Goal: Transaction & Acquisition: Book appointment/travel/reservation

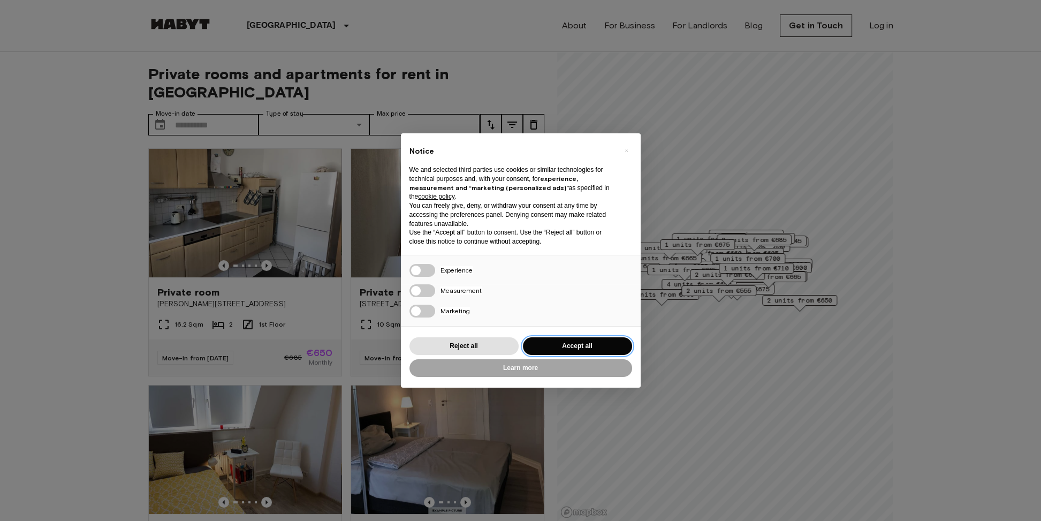
click at [575, 342] on button "Accept all" at bounding box center [577, 346] width 109 height 18
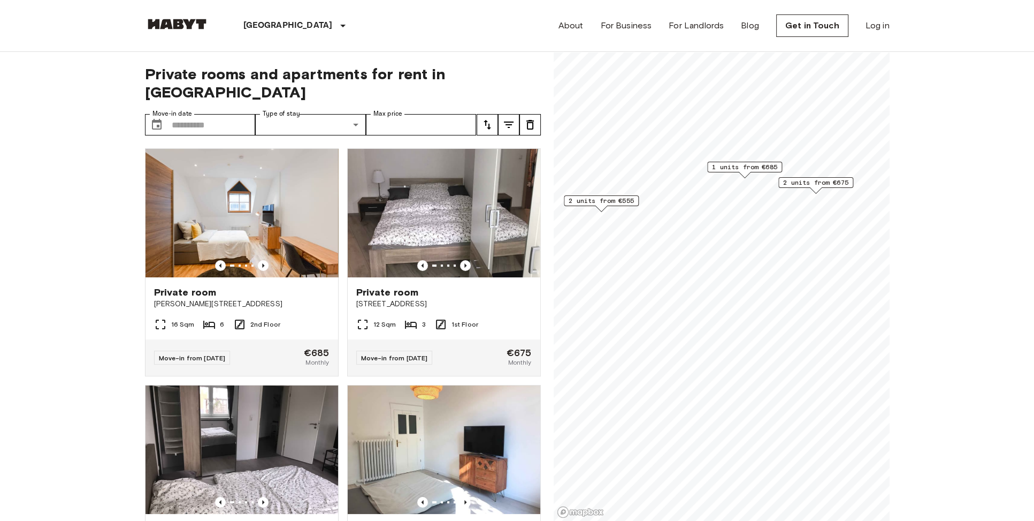
click at [627, 204] on span "2 units from €555" at bounding box center [601, 201] width 65 height 10
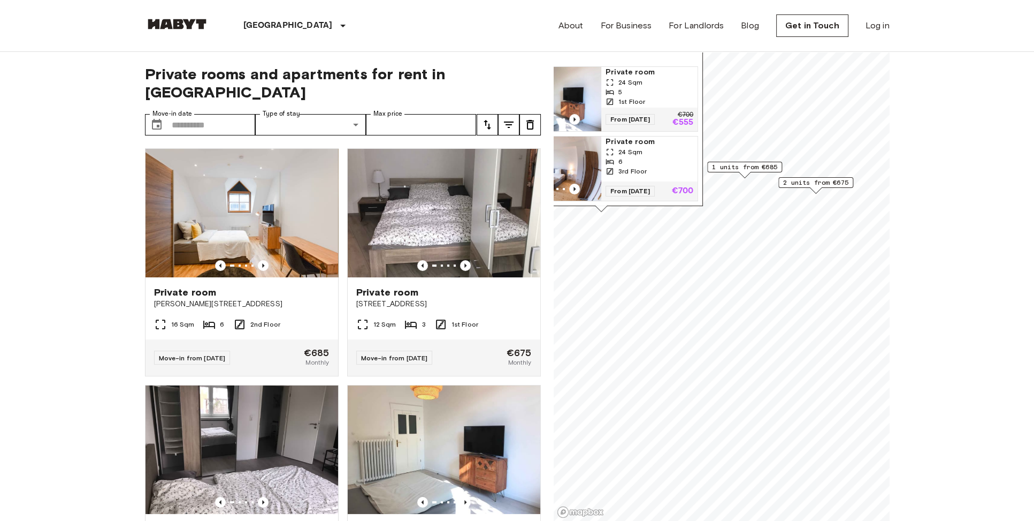
click at [664, 116] on div "From [DATE] €700 €555" at bounding box center [649, 120] width 96 height 24
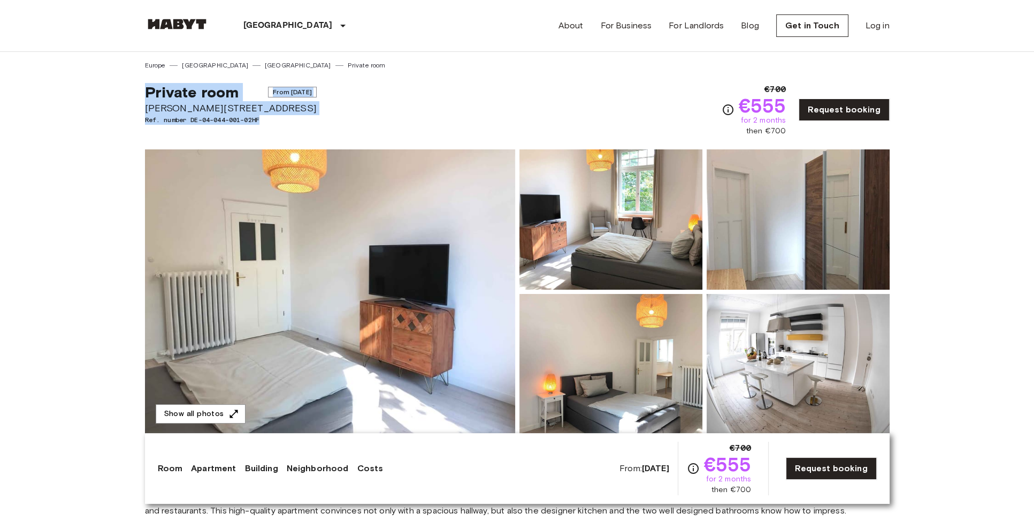
drag, startPoint x: 311, startPoint y: 116, endPoint x: 115, endPoint y: 93, distance: 197.7
drag, startPoint x: 115, startPoint y: 93, endPoint x: 277, endPoint y: 118, distance: 164.1
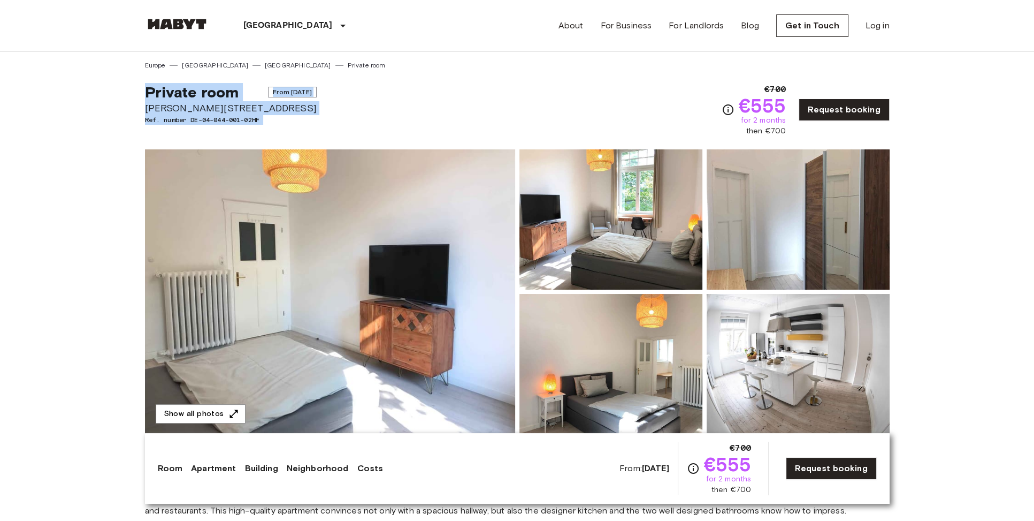
click at [277, 118] on span "Ref. number DE-04-044-001-02HF" at bounding box center [231, 120] width 172 height 10
drag, startPoint x: 277, startPoint y: 118, endPoint x: 137, endPoint y: 91, distance: 142.8
drag, startPoint x: 137, startPoint y: 91, endPoint x: 307, endPoint y: 125, distance: 172.9
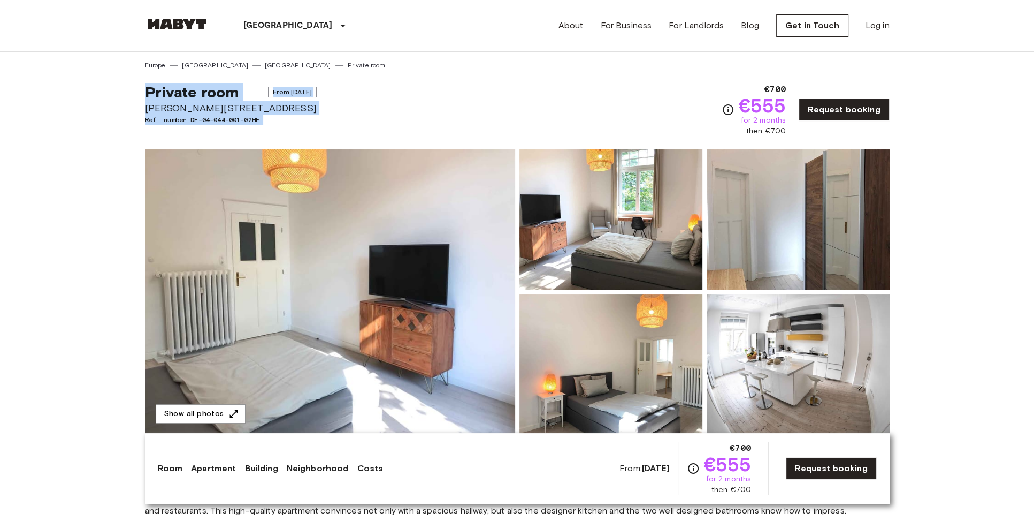
click at [307, 125] on div "Private room From Feb 4 2026 Schweizer Straße 10 Ref. number DE-04-044-001-02HF" at bounding box center [231, 110] width 172 height 54
drag, startPoint x: 307, startPoint y: 125, endPoint x: 140, endPoint y: 87, distance: 171.2
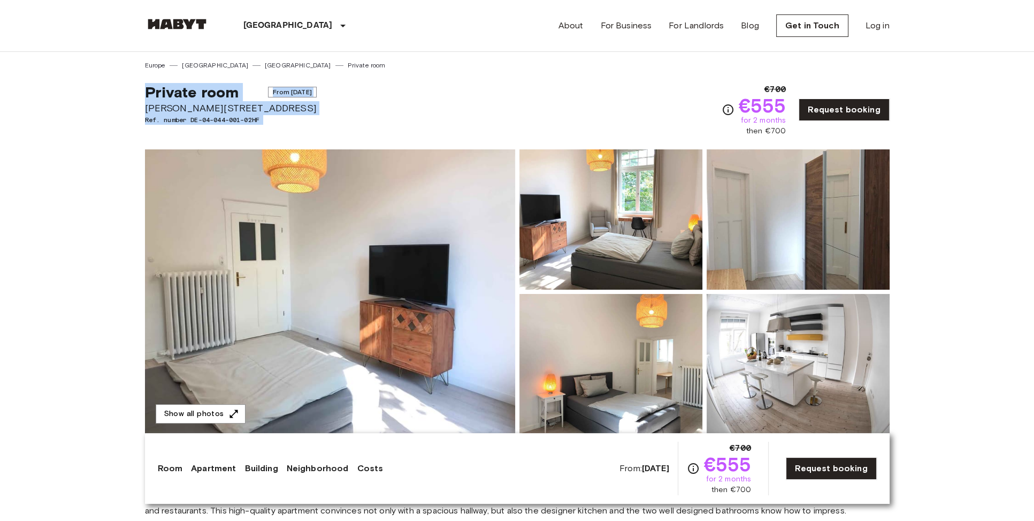
drag, startPoint x: 140, startPoint y: 87, endPoint x: 301, endPoint y: 121, distance: 164.8
click at [301, 121] on span "Ref. number DE-04-044-001-02HF" at bounding box center [231, 120] width 172 height 10
drag, startPoint x: 301, startPoint y: 121, endPoint x: 118, endPoint y: 95, distance: 184.4
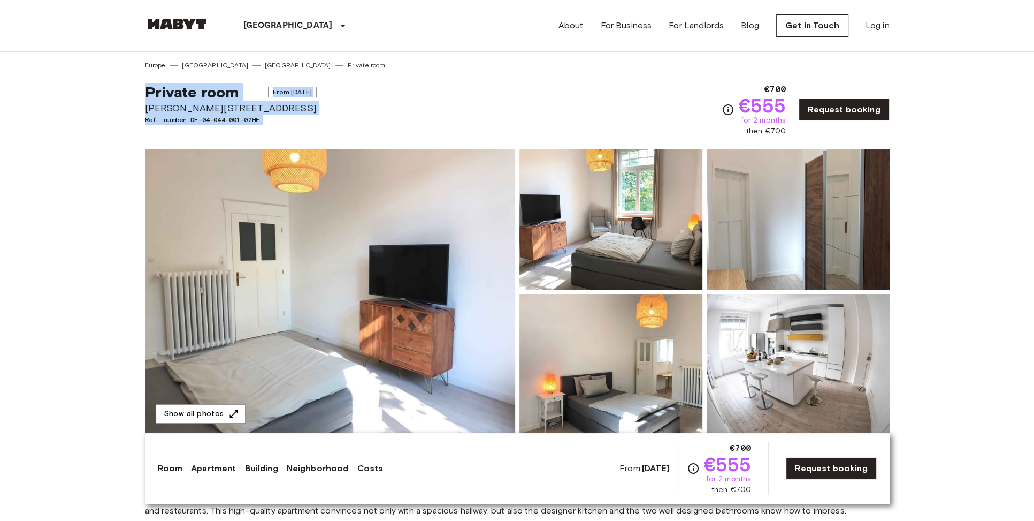
drag, startPoint x: 118, startPoint y: 95, endPoint x: 285, endPoint y: 126, distance: 169.3
click at [285, 126] on div "Private room From Feb 4 2026 Schweizer Straße 10 Ref. number DE-04-044-001-02HF" at bounding box center [231, 110] width 172 height 54
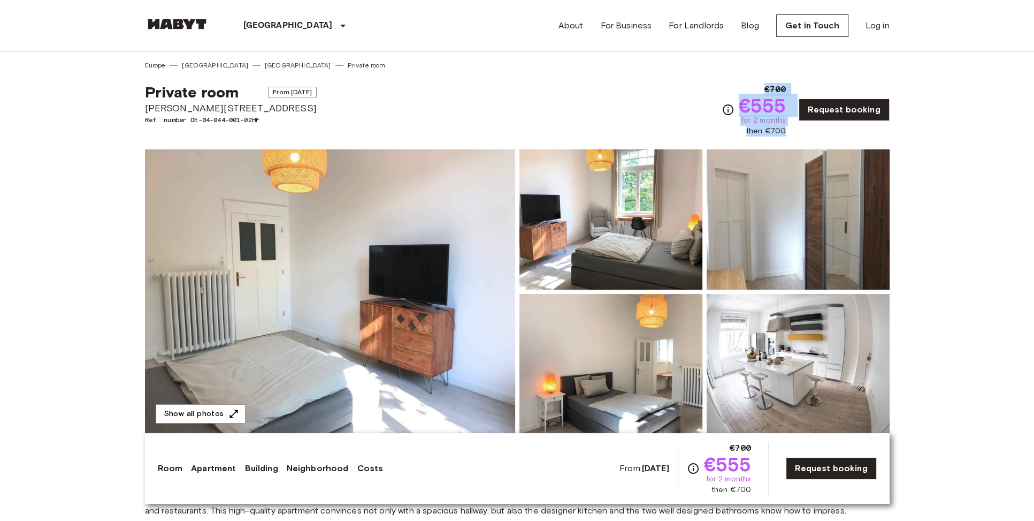
drag, startPoint x: 730, startPoint y: 101, endPoint x: 789, endPoint y: 130, distance: 65.6
click at [787, 130] on div "€700 €555 for 2 months then €700" at bounding box center [754, 110] width 65 height 54
click at [786, 130] on span "then €700" at bounding box center [766, 131] width 40 height 11
drag, startPoint x: 789, startPoint y: 130, endPoint x: 748, endPoint y: 106, distance: 47.0
click at [748, 106] on div "€700 €555 for 2 months then €700" at bounding box center [763, 110] width 48 height 54
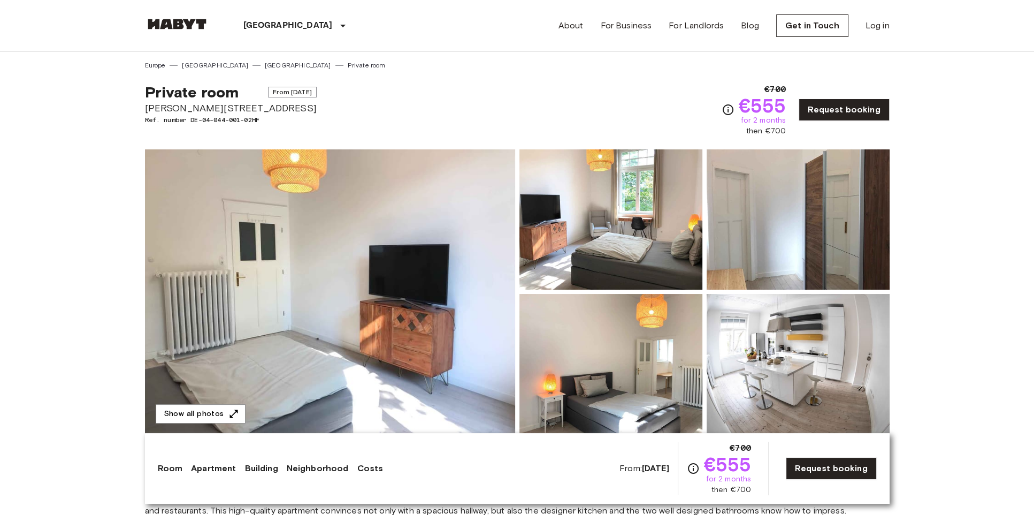
click at [652, 106] on div "Private room From Feb 4 2026 Schweizer Straße 10 Ref. number DE-04-044-001-02HF…" at bounding box center [517, 103] width 745 height 66
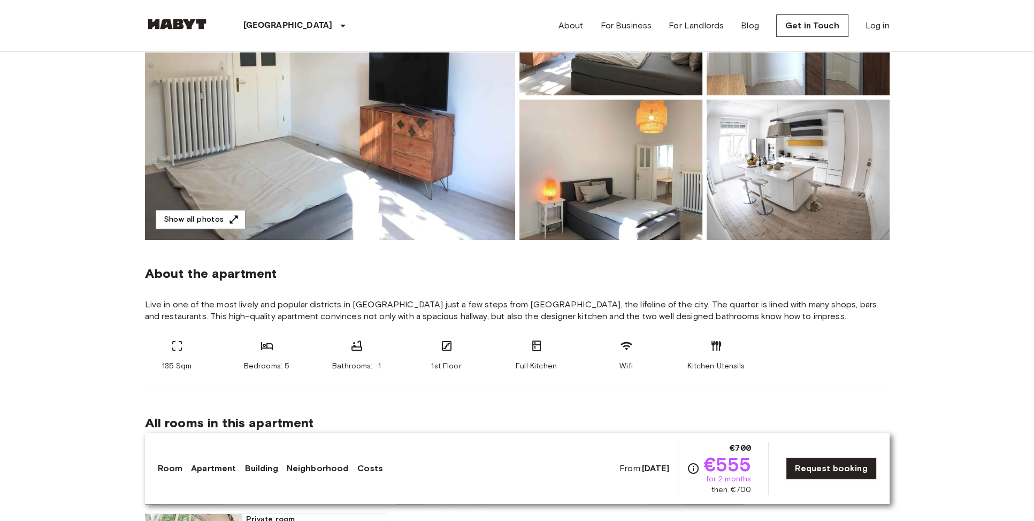
scroll to position [390, 0]
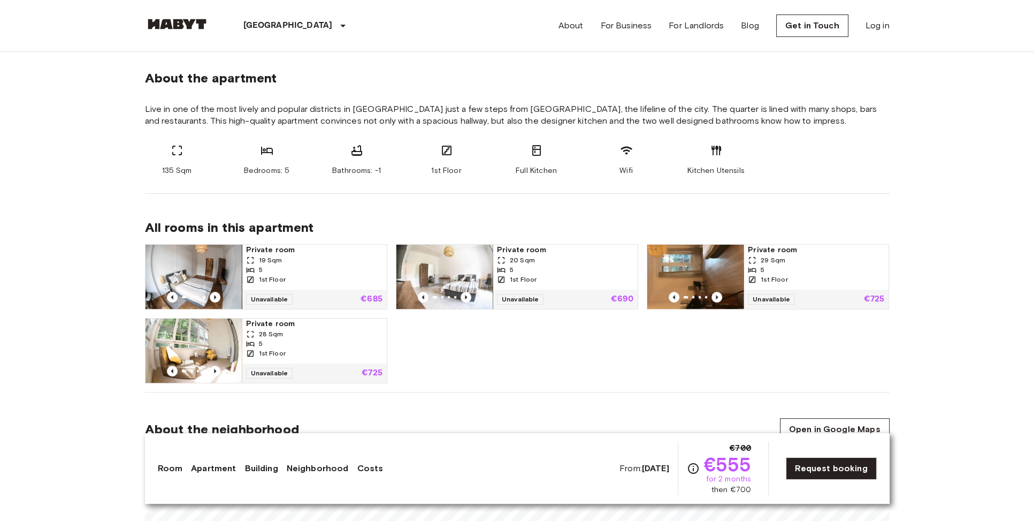
click at [378, 115] on span "Live in one of the most lively and popular districts in Frankfurt just a few st…" at bounding box center [517, 115] width 745 height 24
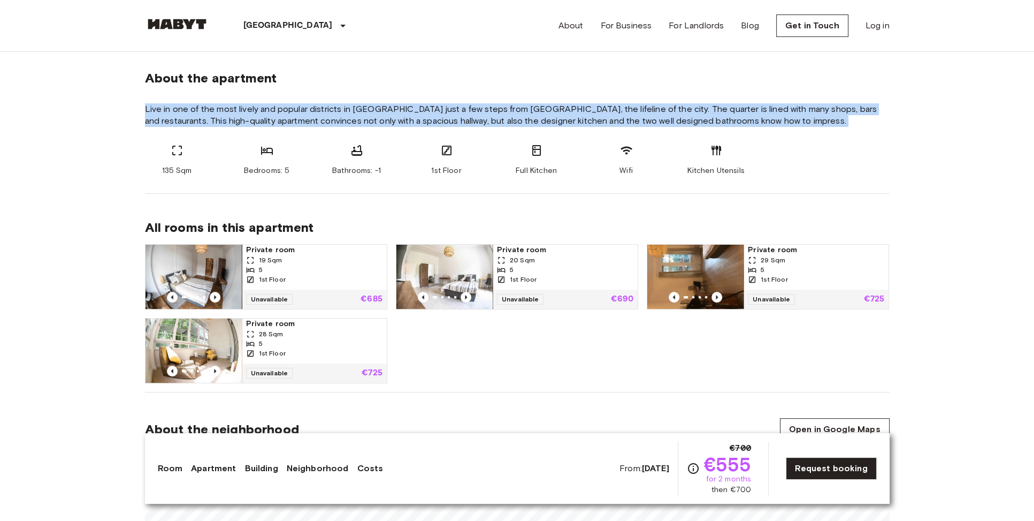
click at [378, 115] on span "Live in one of the most lively and popular districts in Frankfurt just a few st…" at bounding box center [517, 115] width 745 height 24
click at [337, 118] on span "Live in one of the most lively and popular districts in Frankfurt just a few st…" at bounding box center [517, 115] width 745 height 24
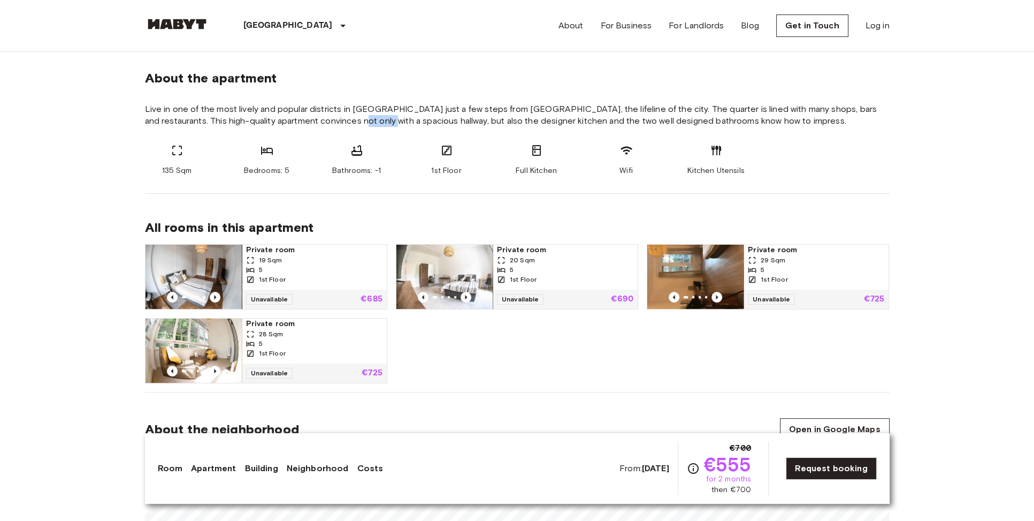
click at [337, 118] on span "Live in one of the most lively and popular districts in Frankfurt just a few st…" at bounding box center [517, 115] width 745 height 24
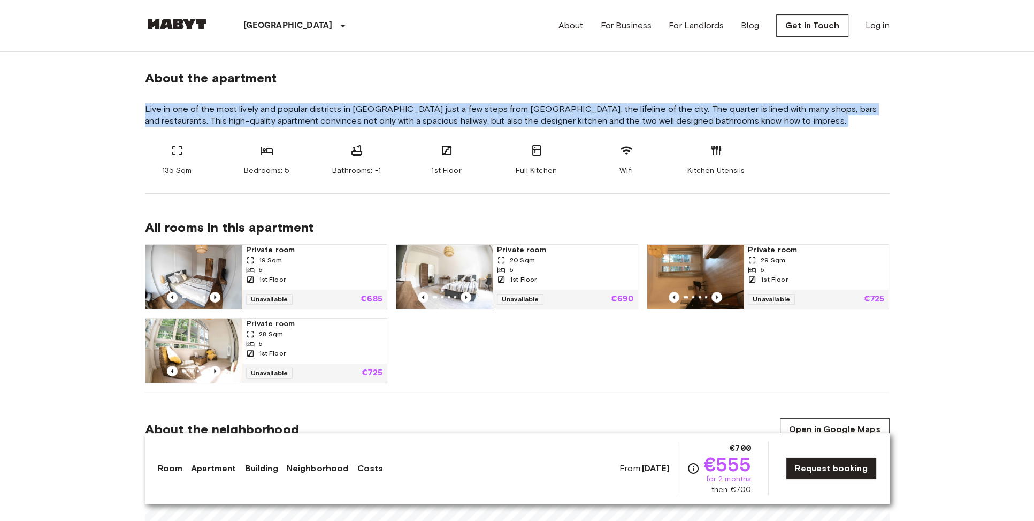
click at [337, 118] on span "Live in one of the most lively and popular districts in Frankfurt just a few st…" at bounding box center [517, 115] width 745 height 24
click at [305, 119] on span "Live in one of the most lively and popular districts in Frankfurt just a few st…" at bounding box center [517, 115] width 745 height 24
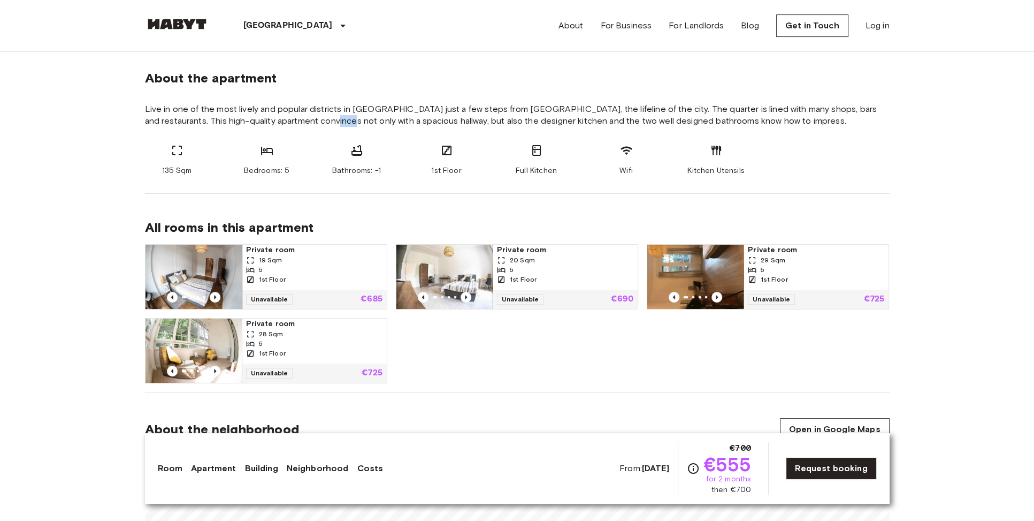
click at [305, 119] on span "Live in one of the most lively and popular districts in Frankfurt just a few st…" at bounding box center [517, 115] width 745 height 24
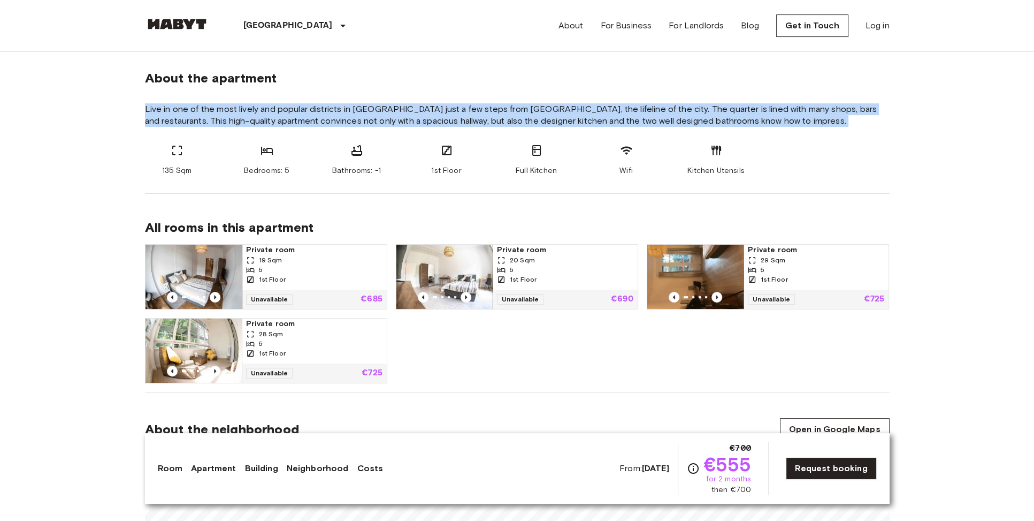
click at [305, 119] on span "Live in one of the most lively and popular districts in Frankfurt just a few st…" at bounding box center [517, 115] width 745 height 24
click at [272, 118] on span "Live in one of the most lively and popular districts in Frankfurt just a few st…" at bounding box center [517, 115] width 745 height 24
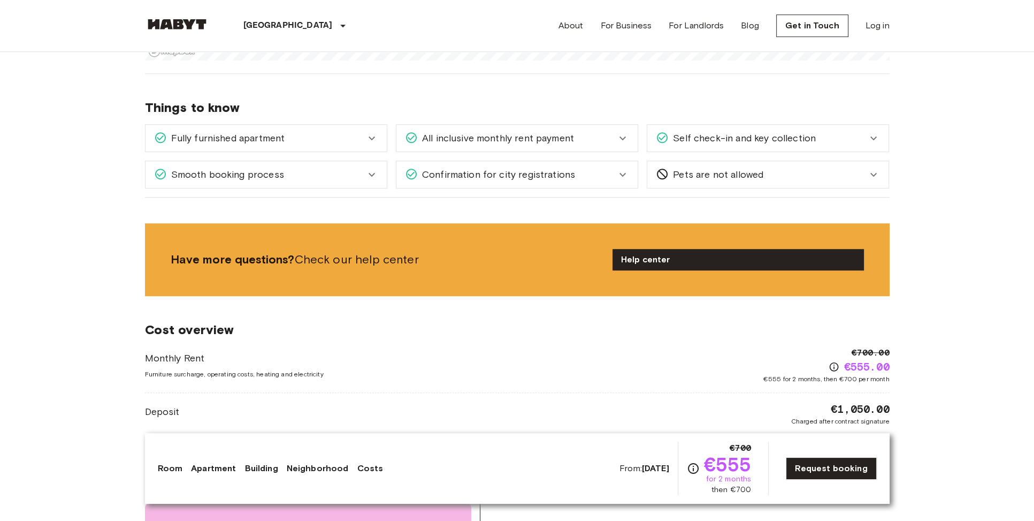
scroll to position [0, 0]
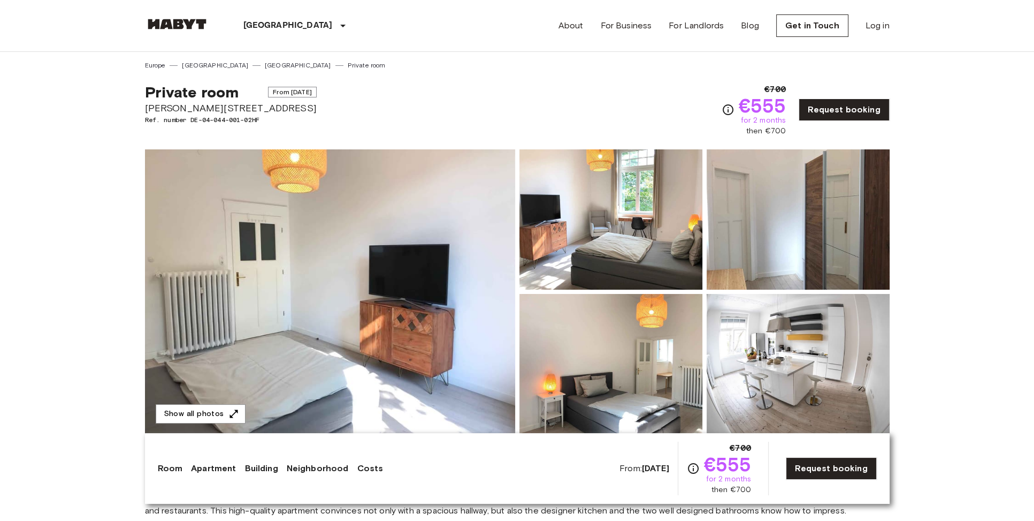
click at [365, 89] on div "Private room From Feb 4 2026 Schweizer Straße 10 Ref. number DE-04-044-001-02HF…" at bounding box center [517, 103] width 745 height 66
click at [348, 70] on link "Private room" at bounding box center [367, 65] width 38 height 10
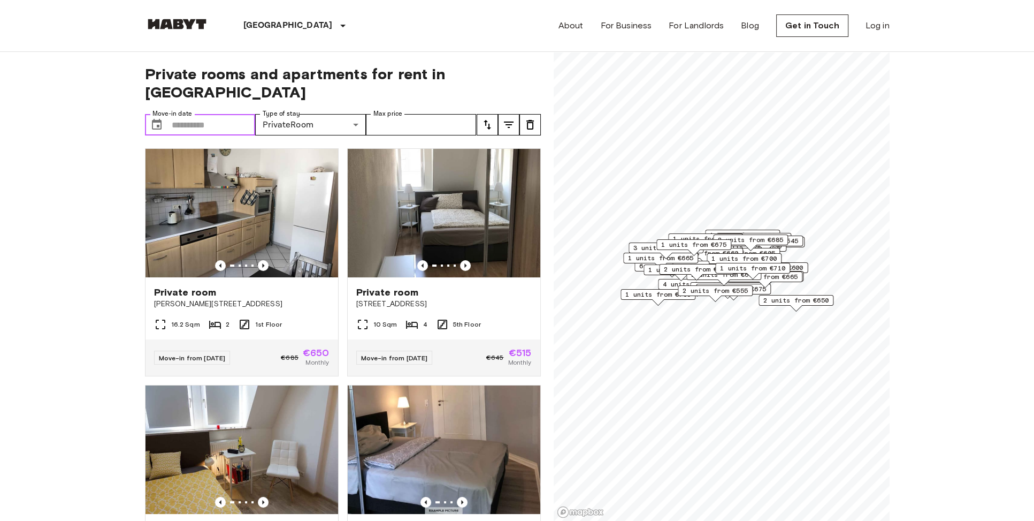
click at [206, 114] on input "Move-in date" at bounding box center [214, 124] width 84 height 21
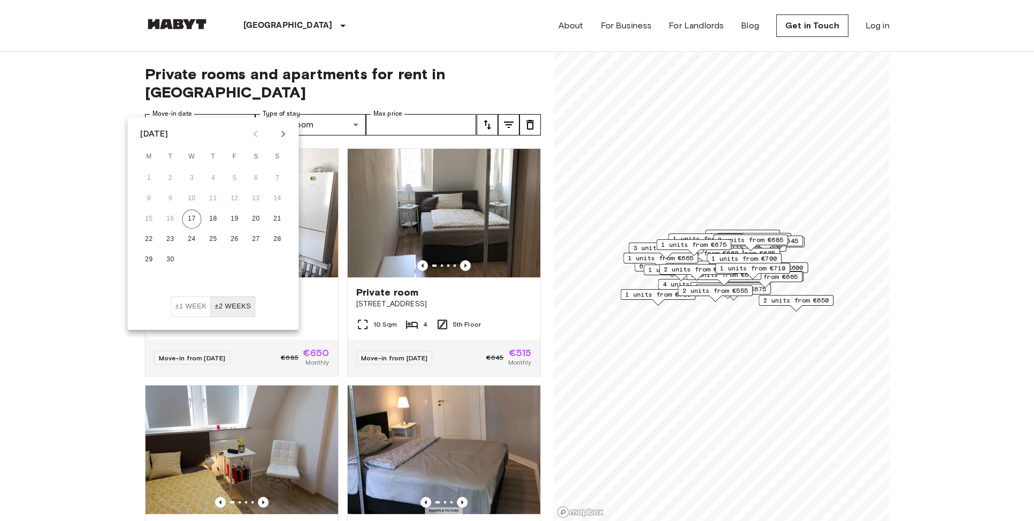
click at [280, 136] on icon "Next month" at bounding box center [283, 133] width 13 height 13
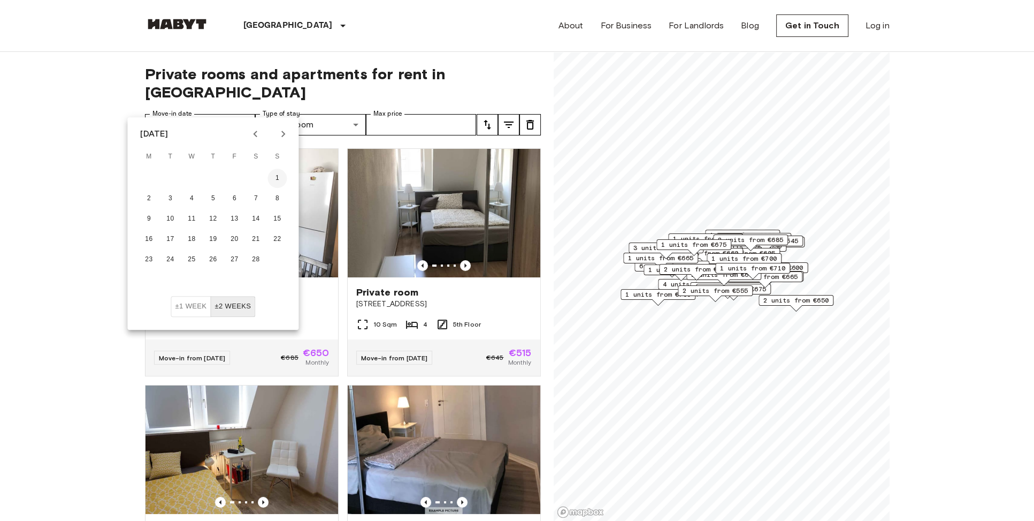
click at [277, 176] on button "1" at bounding box center [277, 178] width 19 height 19
type input "**********"
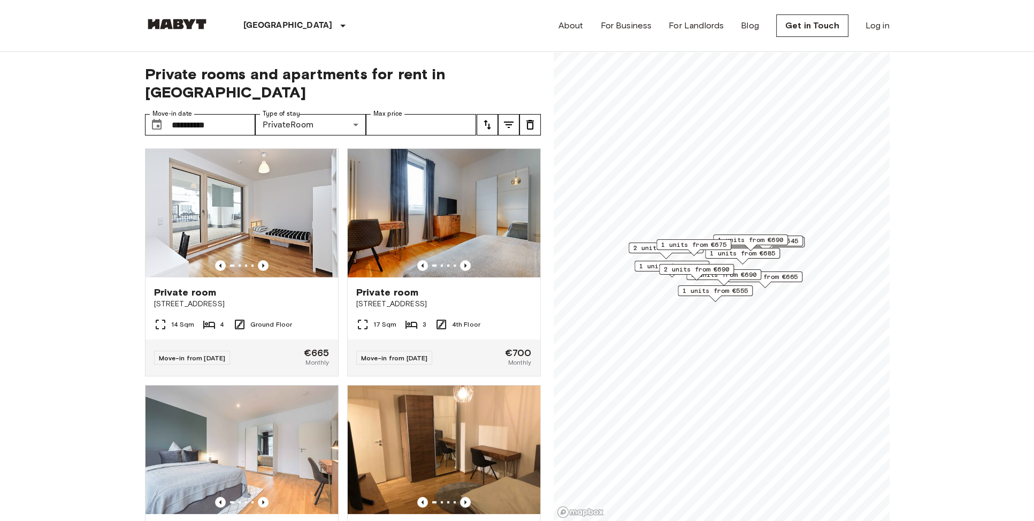
click at [202, 114] on input "**********" at bounding box center [214, 124] width 84 height 21
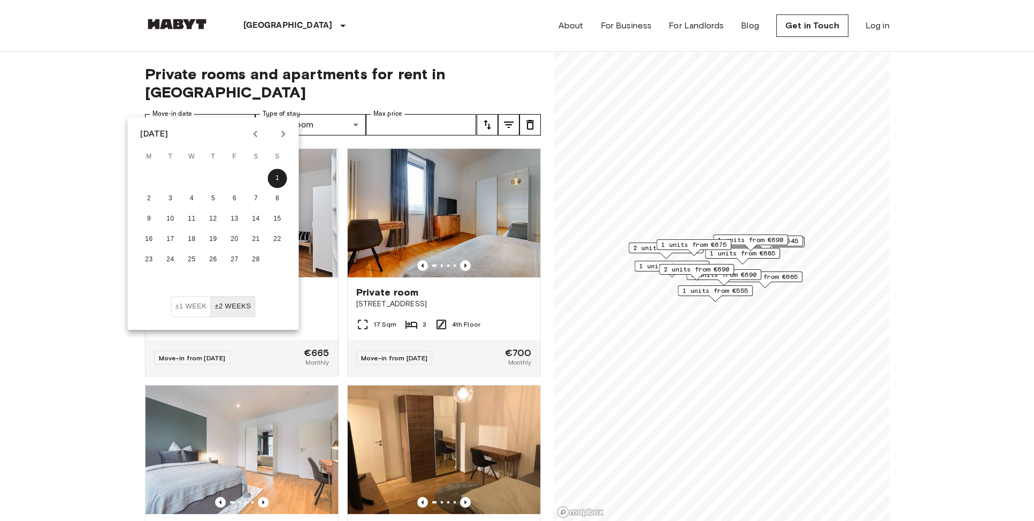
click at [182, 303] on button "±1 week" at bounding box center [191, 306] width 40 height 21
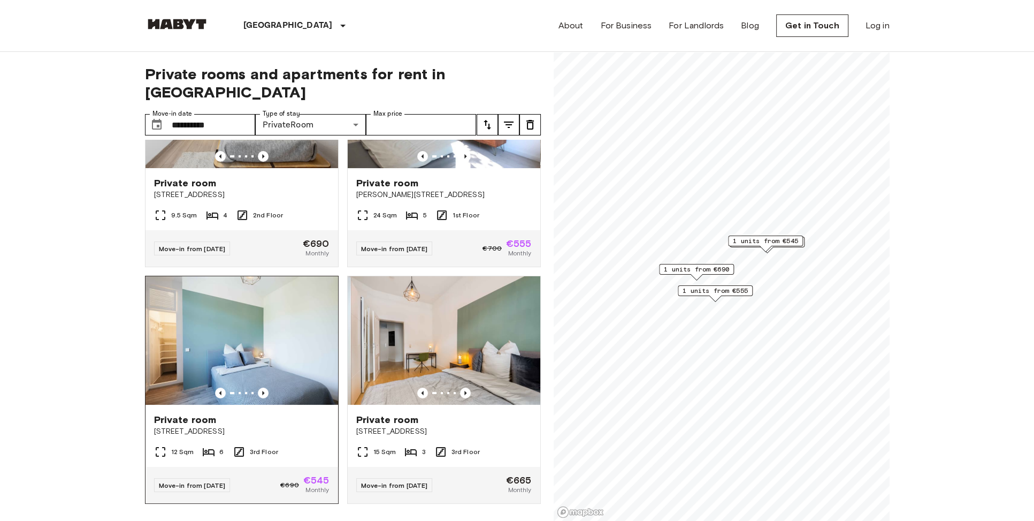
scroll to position [142, 0]
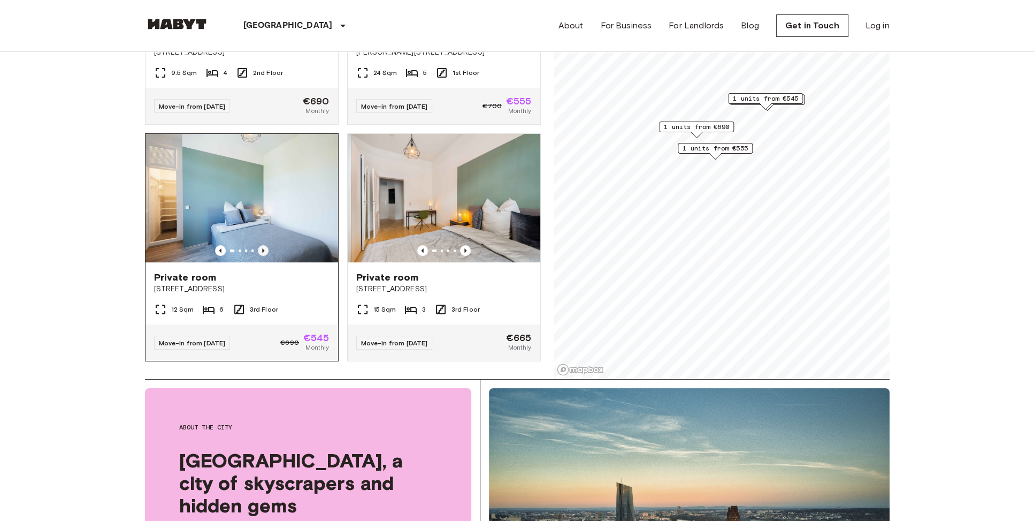
click at [264, 245] on icon "Previous image" at bounding box center [263, 250] width 11 height 11
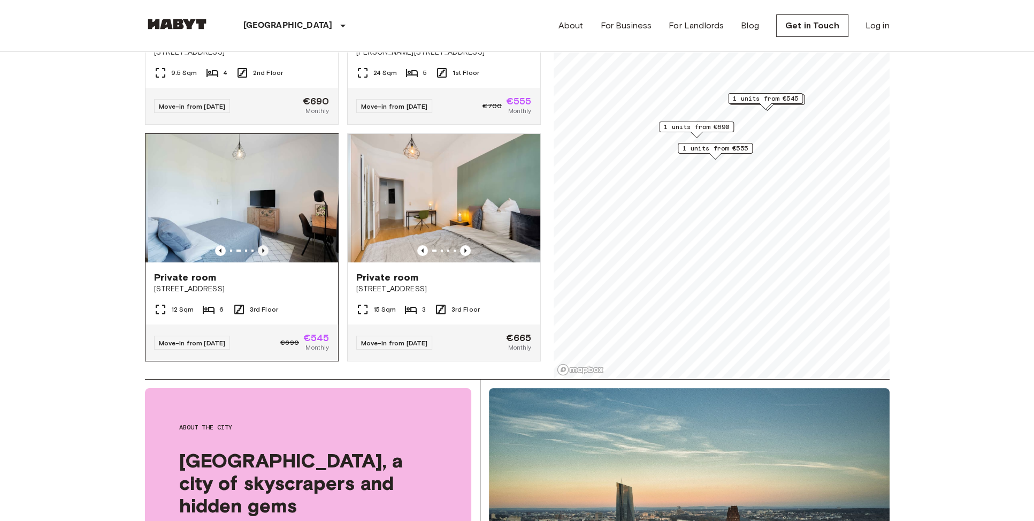
click at [264, 245] on icon "Previous image" at bounding box center [263, 250] width 11 height 11
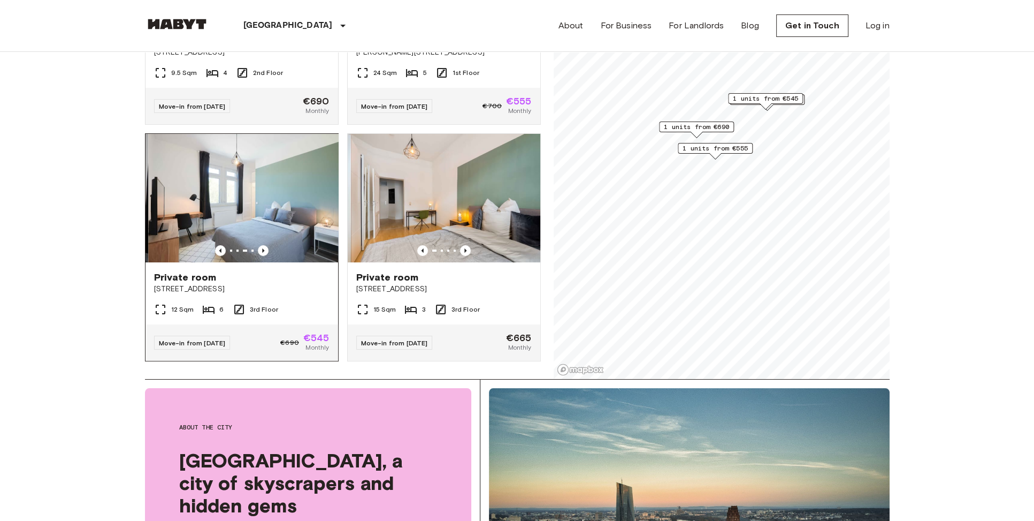
click at [273, 284] on span "[STREET_ADDRESS]" at bounding box center [242, 289] width 176 height 11
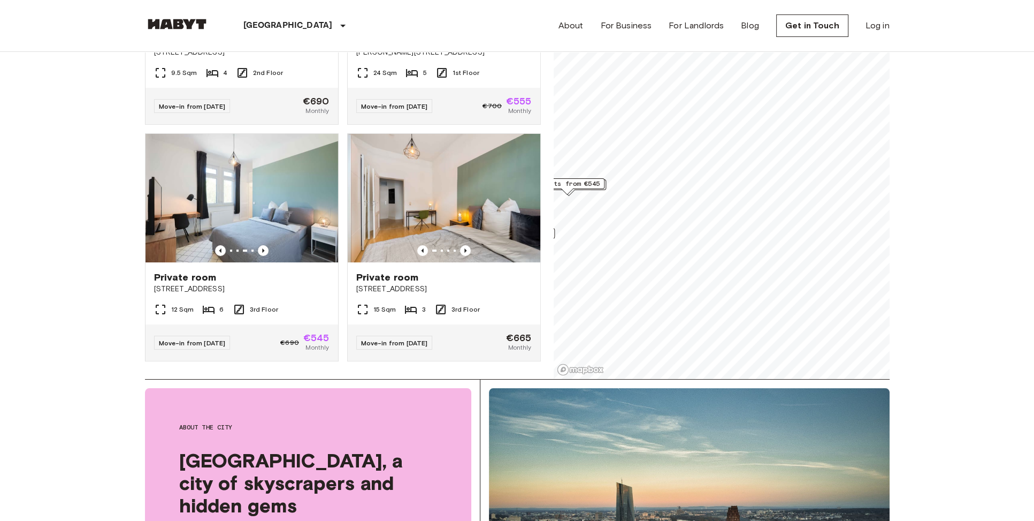
scroll to position [11, 0]
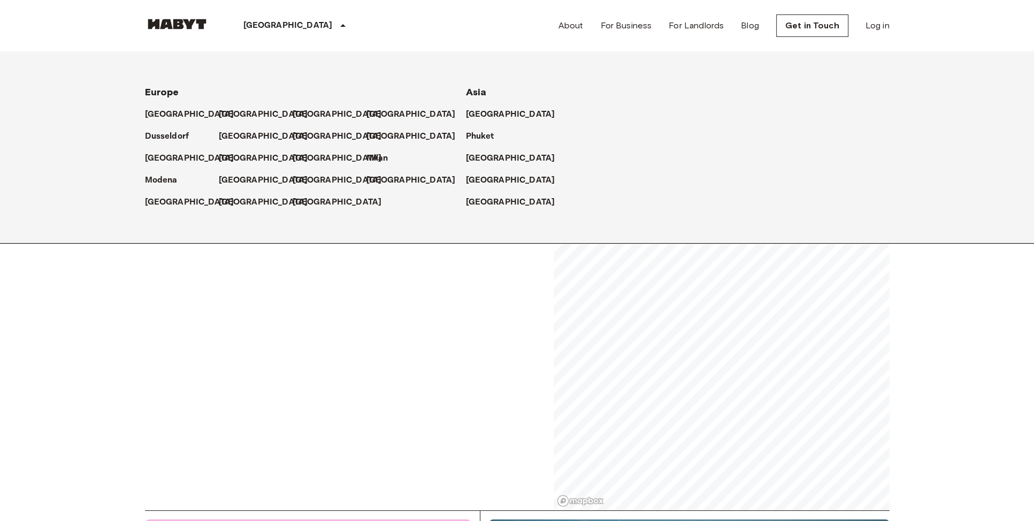
click at [270, 27] on p "[GEOGRAPHIC_DATA]" at bounding box center [287, 25] width 89 height 13
click at [319, 287] on div "**********" at bounding box center [343, 275] width 396 height 469
click at [337, 26] on icon at bounding box center [343, 25] width 13 height 13
